Goal: Navigation & Orientation: Find specific page/section

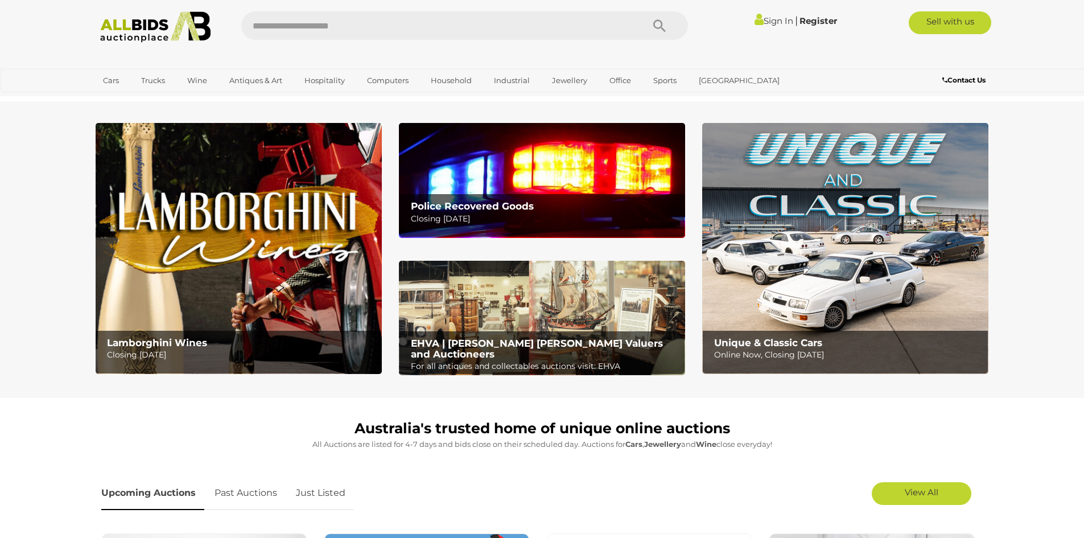
click at [804, 344] on b "Unique & Classic Cars" at bounding box center [768, 342] width 108 height 11
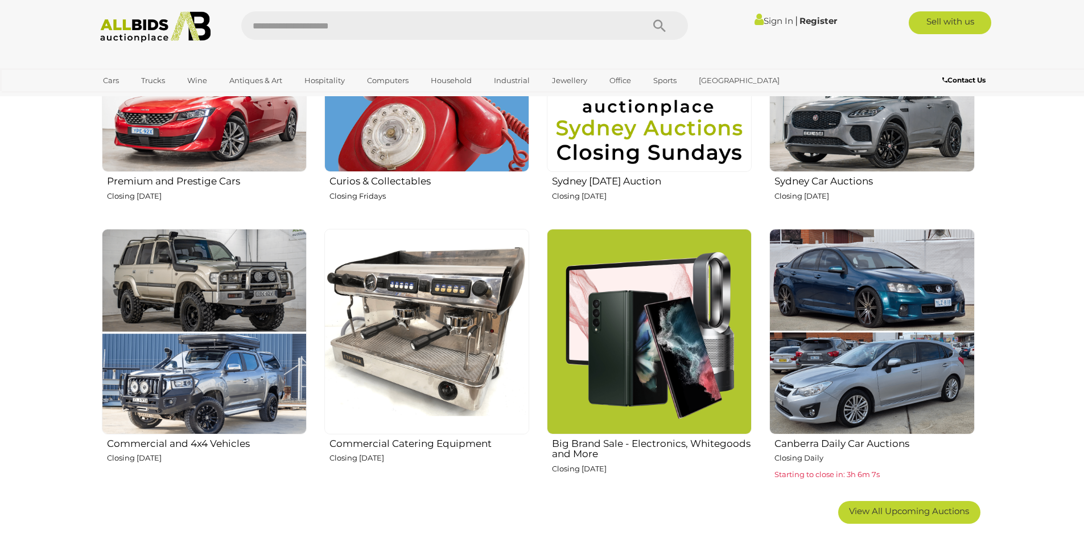
scroll to position [569, 0]
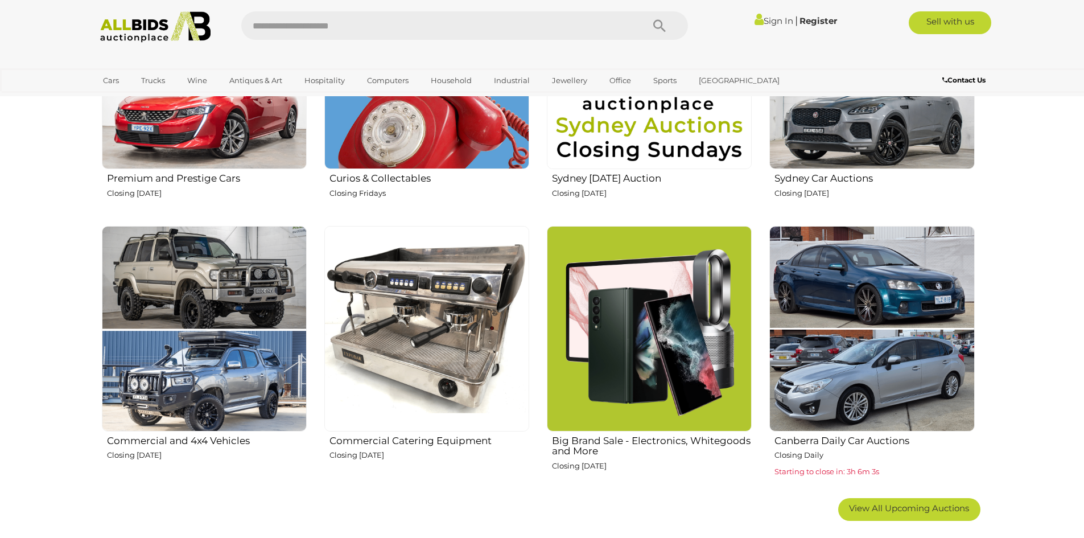
click at [454, 352] on img at bounding box center [426, 328] width 205 height 205
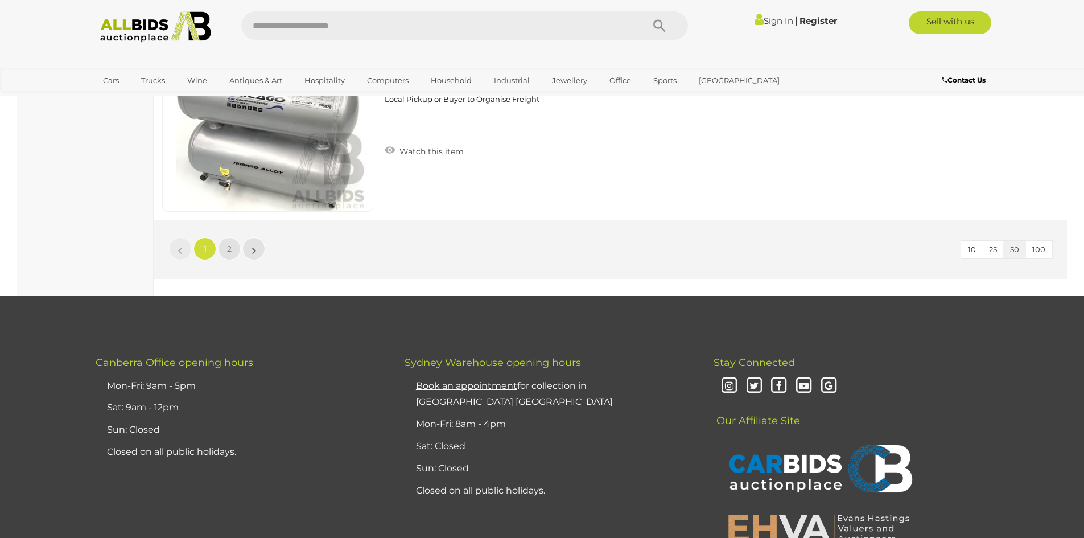
scroll to position [10926, 0]
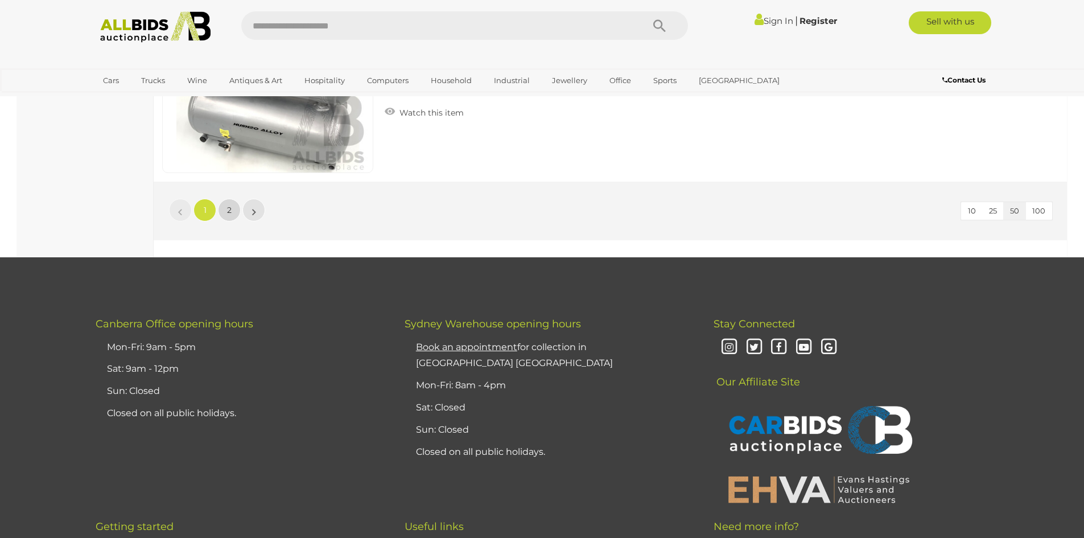
click at [225, 213] on link "2" at bounding box center [229, 210] width 23 height 23
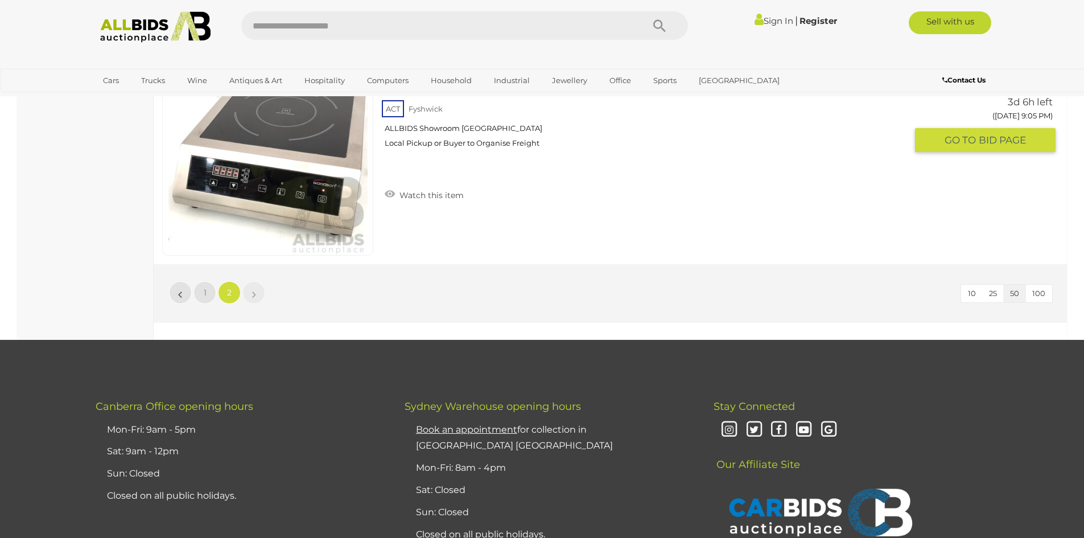
scroll to position [1462, 0]
